Goal: Information Seeking & Learning: Learn about a topic

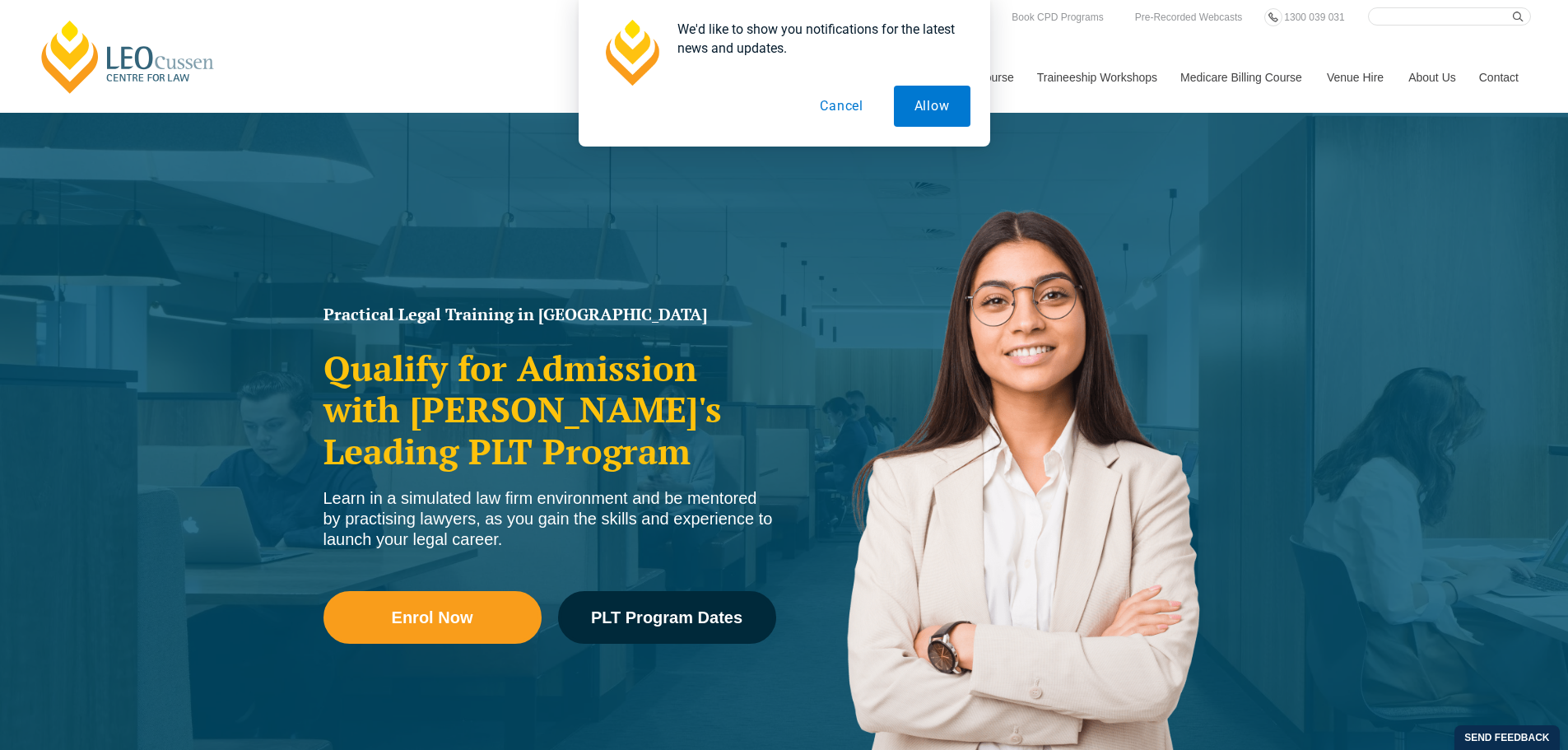
click at [834, 111] on button "Cancel" at bounding box center [841, 106] width 85 height 41
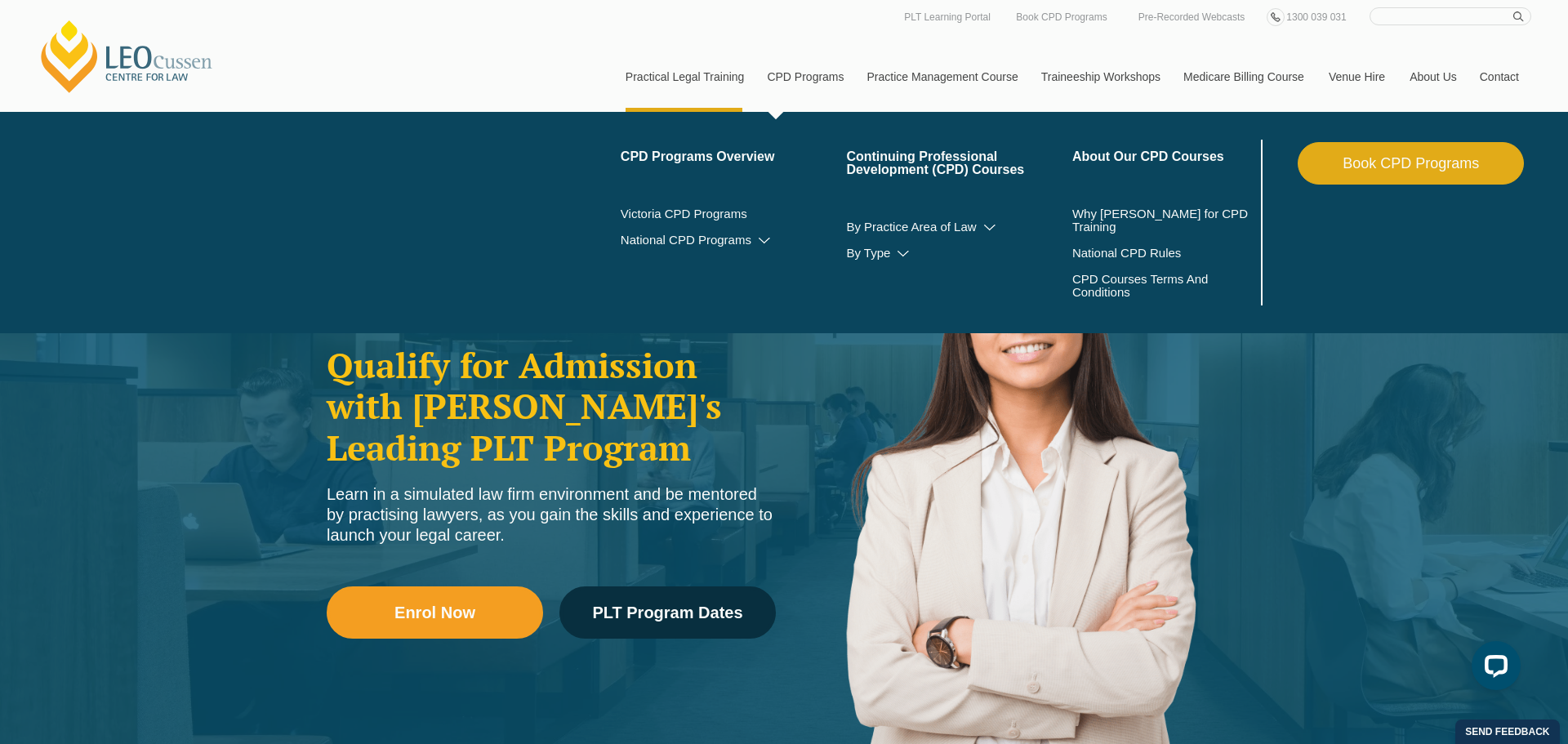
click at [778, 81] on div "PLT Unpacked: In One Hour Get answers to key questions about PLT to help you pl…" at bounding box center [784, 372] width 1568 height 744
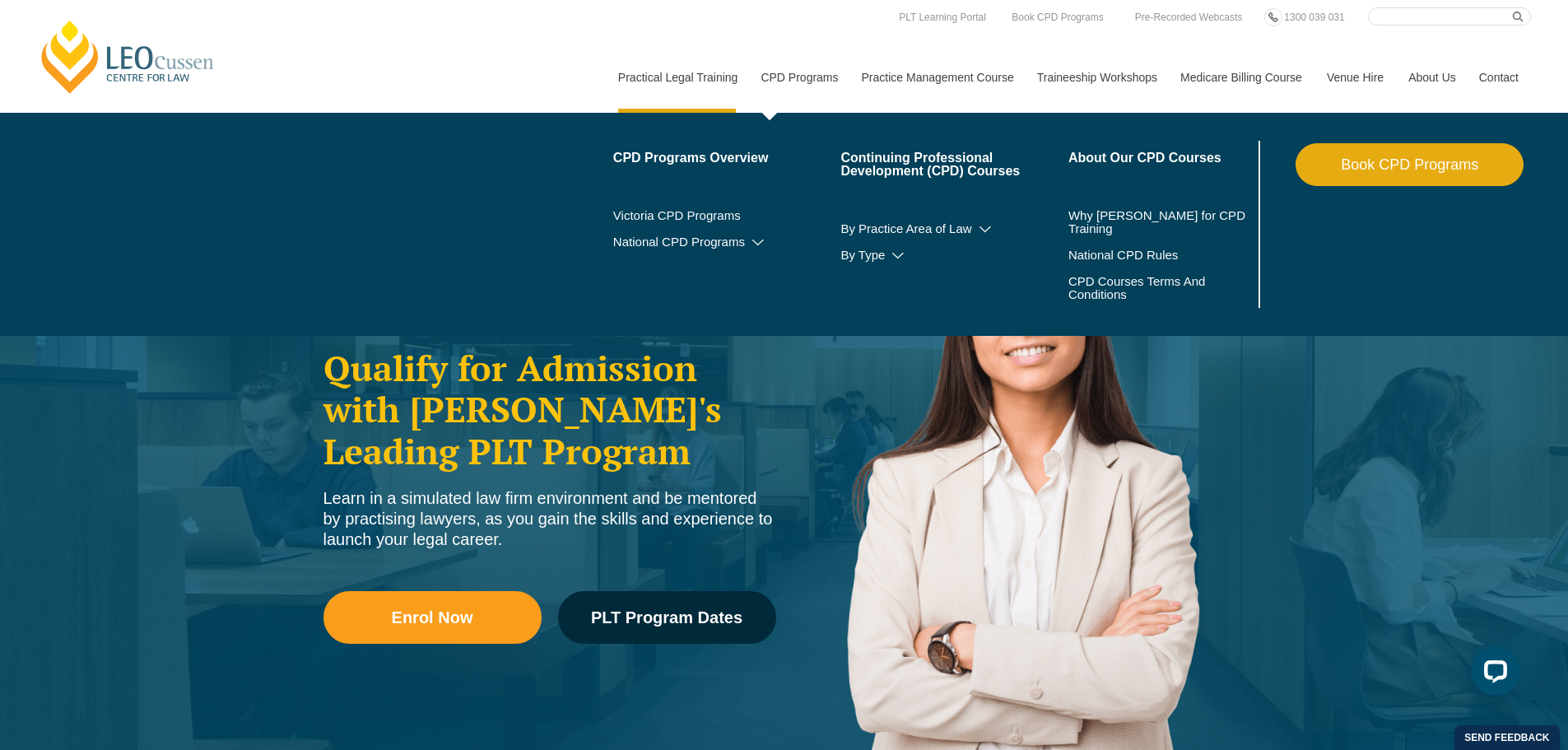
click at [791, 82] on link "CPD Programs" at bounding box center [798, 77] width 101 height 71
